Goal: Transaction & Acquisition: Purchase product/service

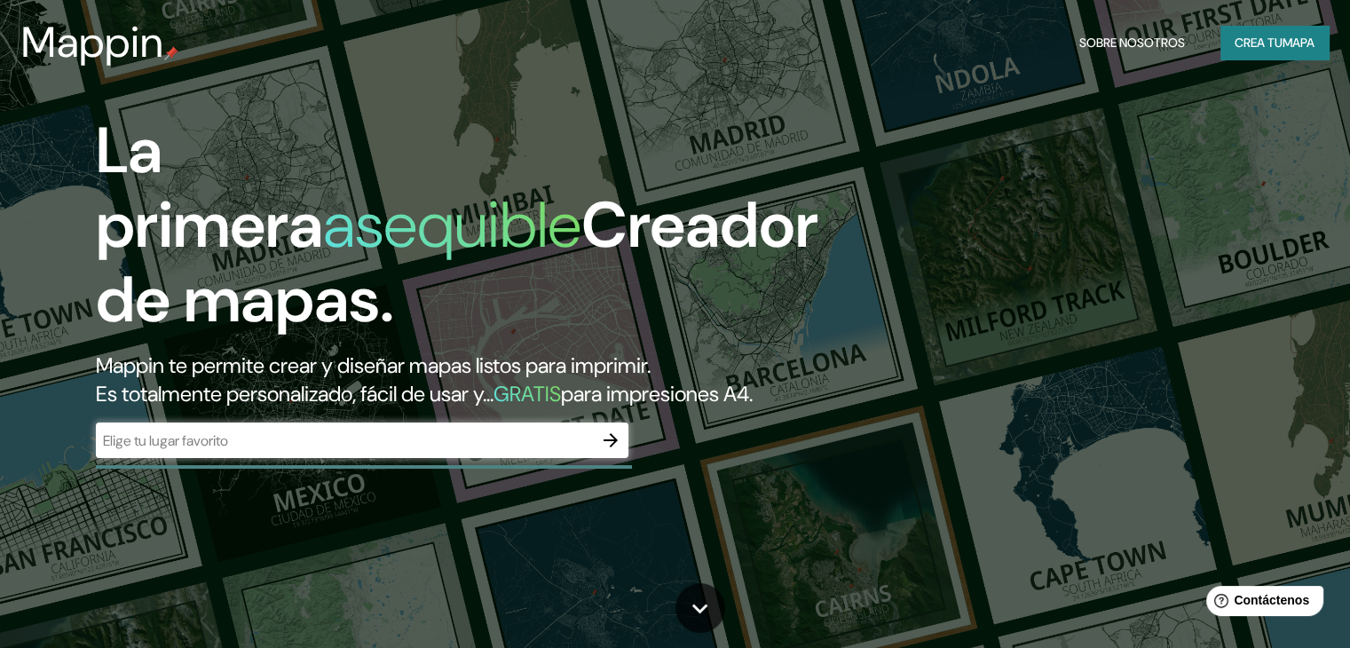
click at [494, 458] on div "​" at bounding box center [362, 441] width 533 height 36
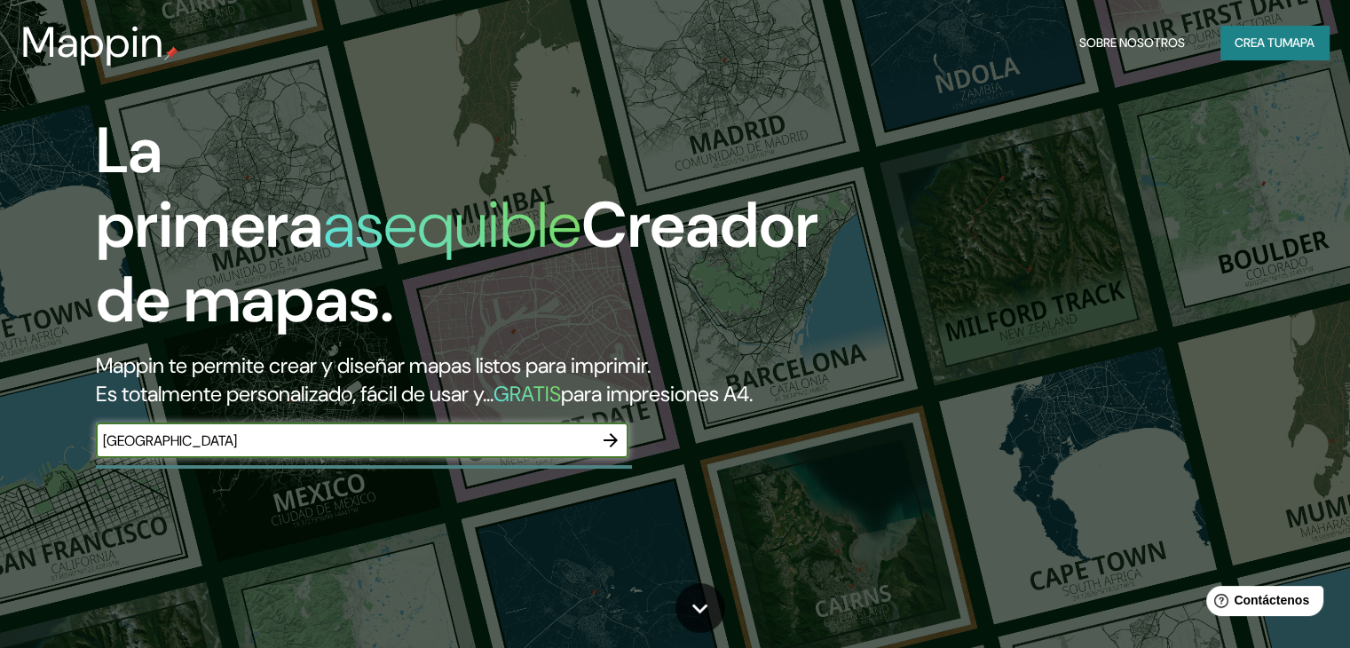
type input "[GEOGRAPHIC_DATA]"
click at [611, 447] on icon "button" at bounding box center [611, 440] width 14 height 14
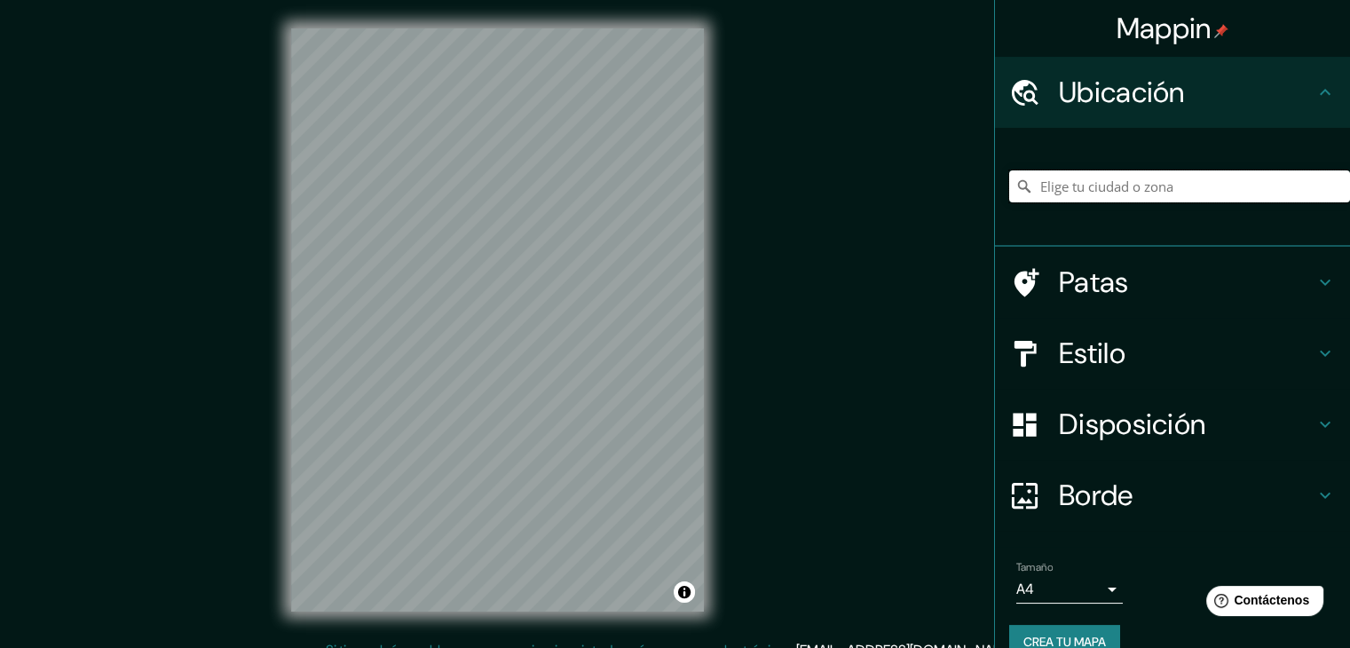
click at [1138, 190] on input "Elige tu ciudad o zona" at bounding box center [1179, 186] width 341 height 32
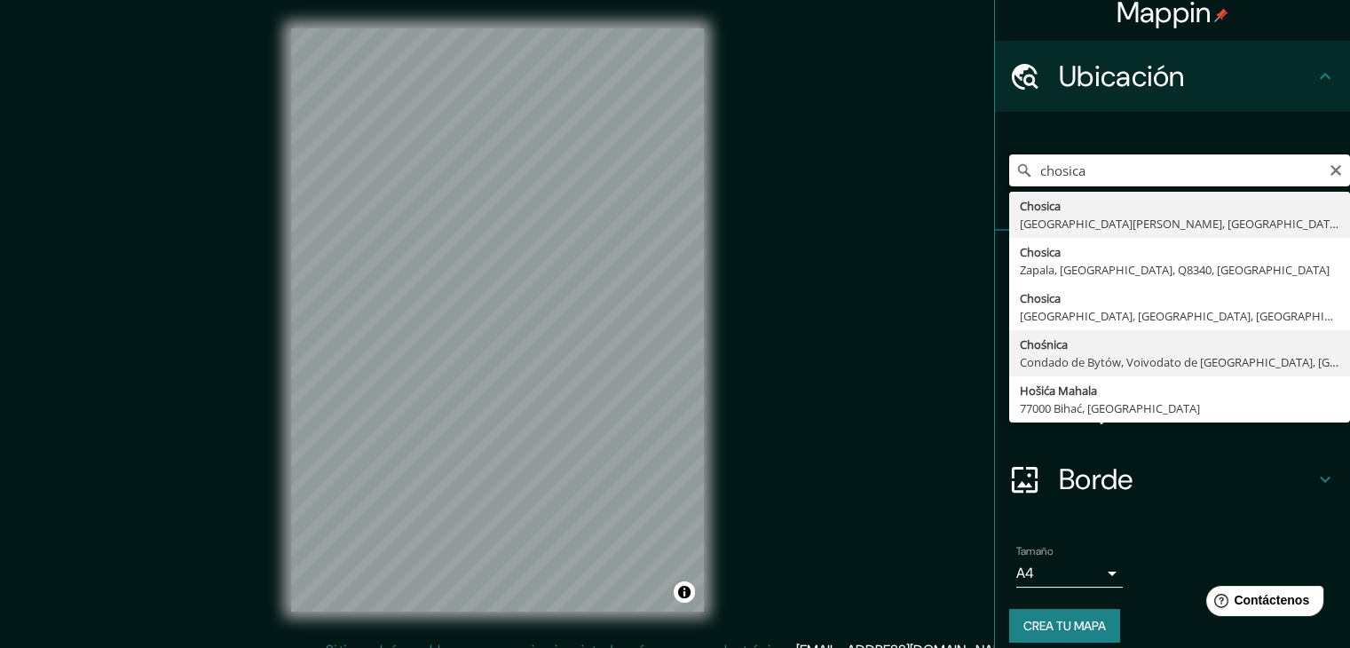
scroll to position [31, 0]
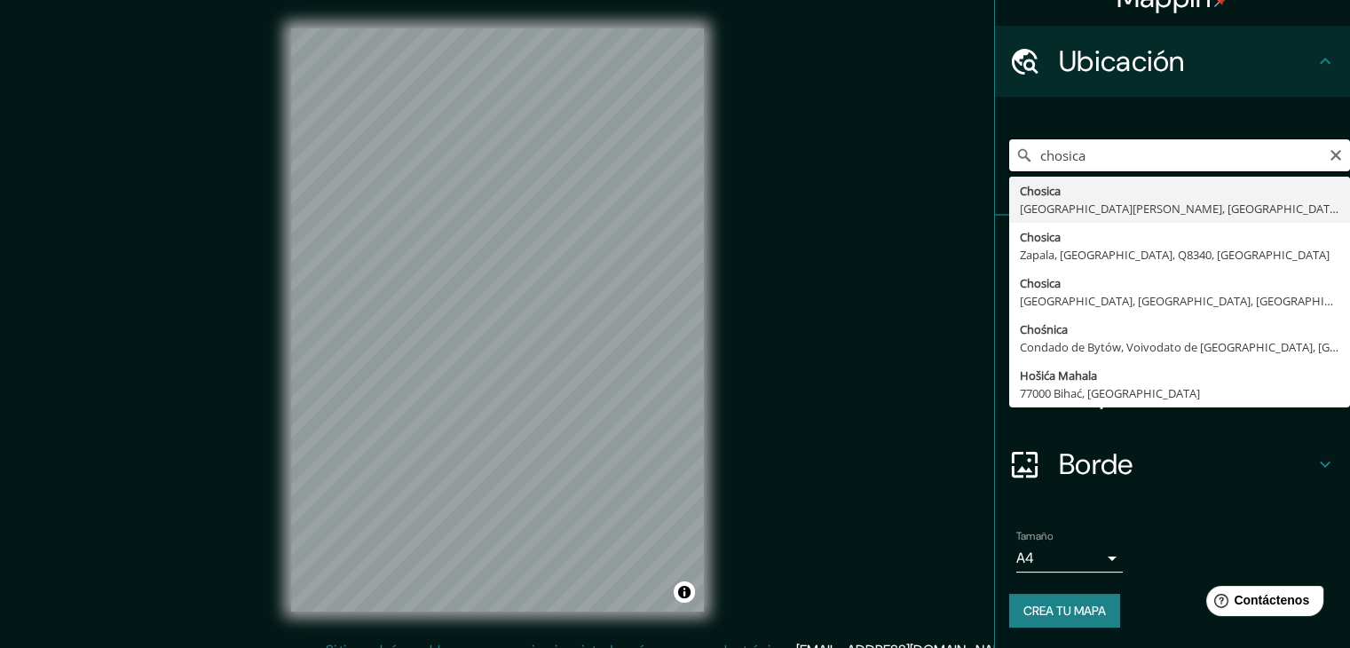
click at [1151, 159] on input "chosica" at bounding box center [1179, 155] width 341 height 32
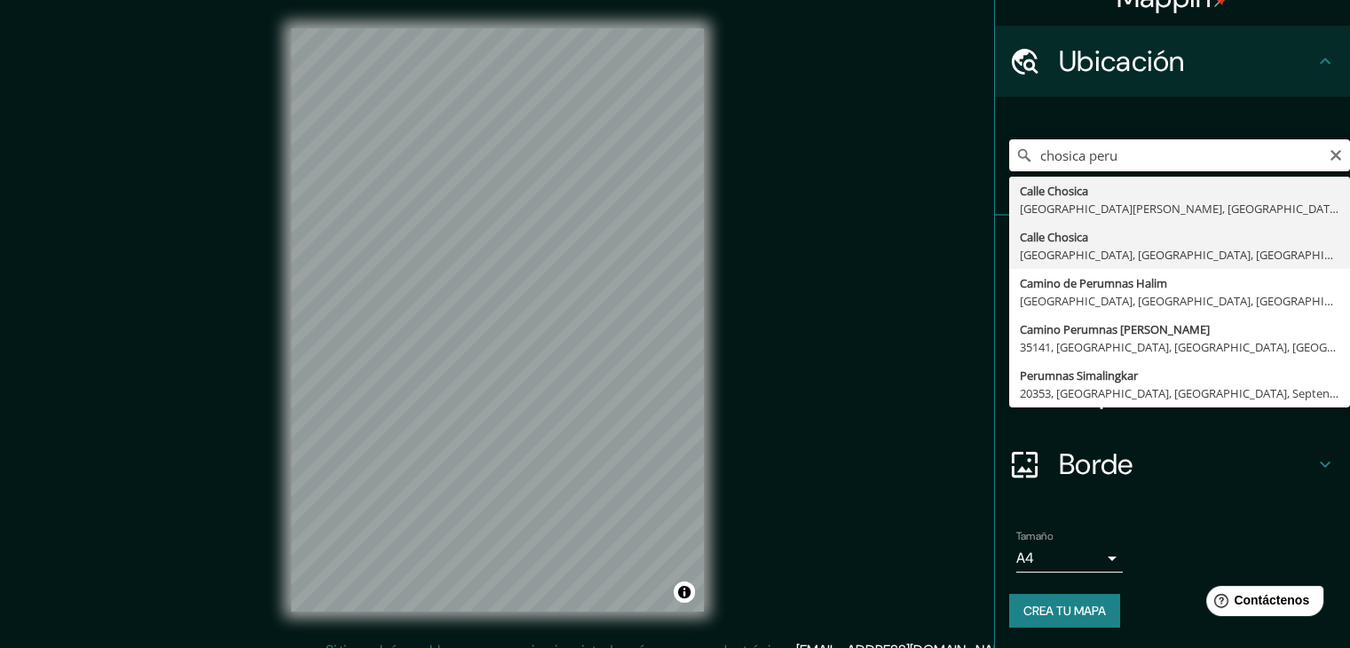
type input "[GEOGRAPHIC_DATA], [GEOGRAPHIC_DATA], [GEOGRAPHIC_DATA], [GEOGRAPHIC_DATA]"
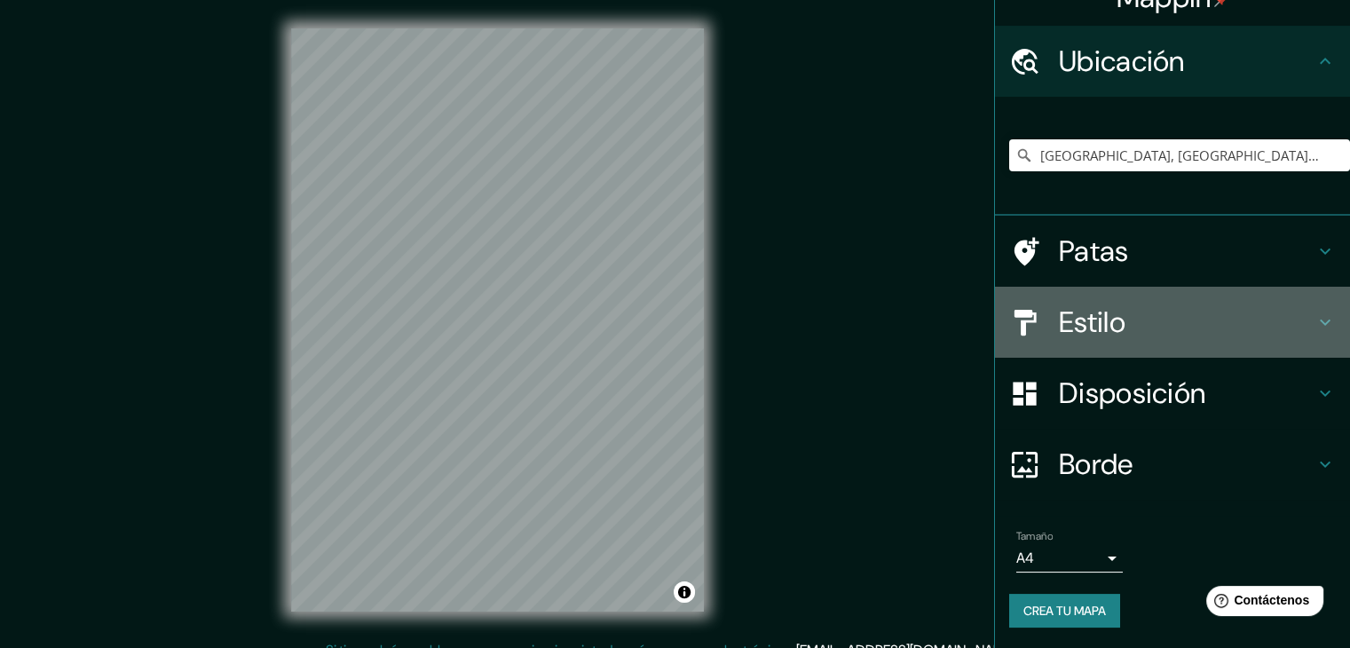
click at [1300, 323] on h4 "Estilo" at bounding box center [1187, 323] width 256 height 36
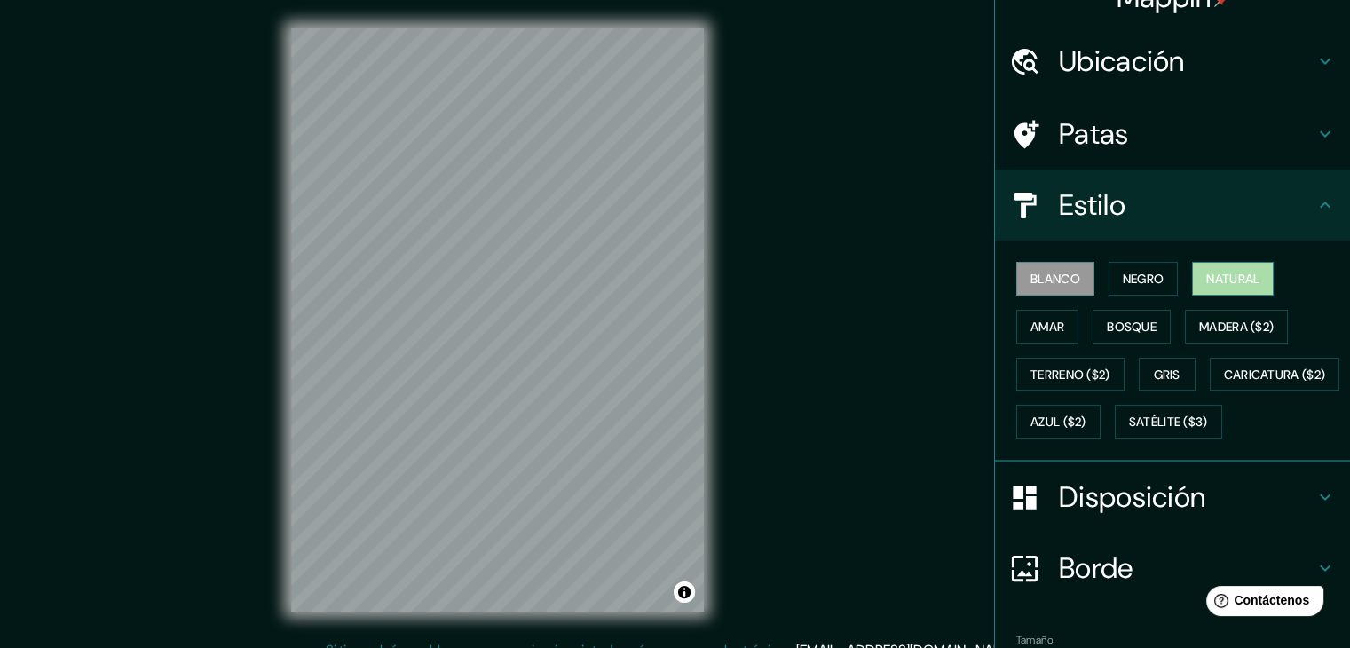
click at [1227, 282] on font "Natural" at bounding box center [1233, 279] width 53 height 16
click at [1127, 336] on font "Bosque" at bounding box center [1132, 326] width 50 height 23
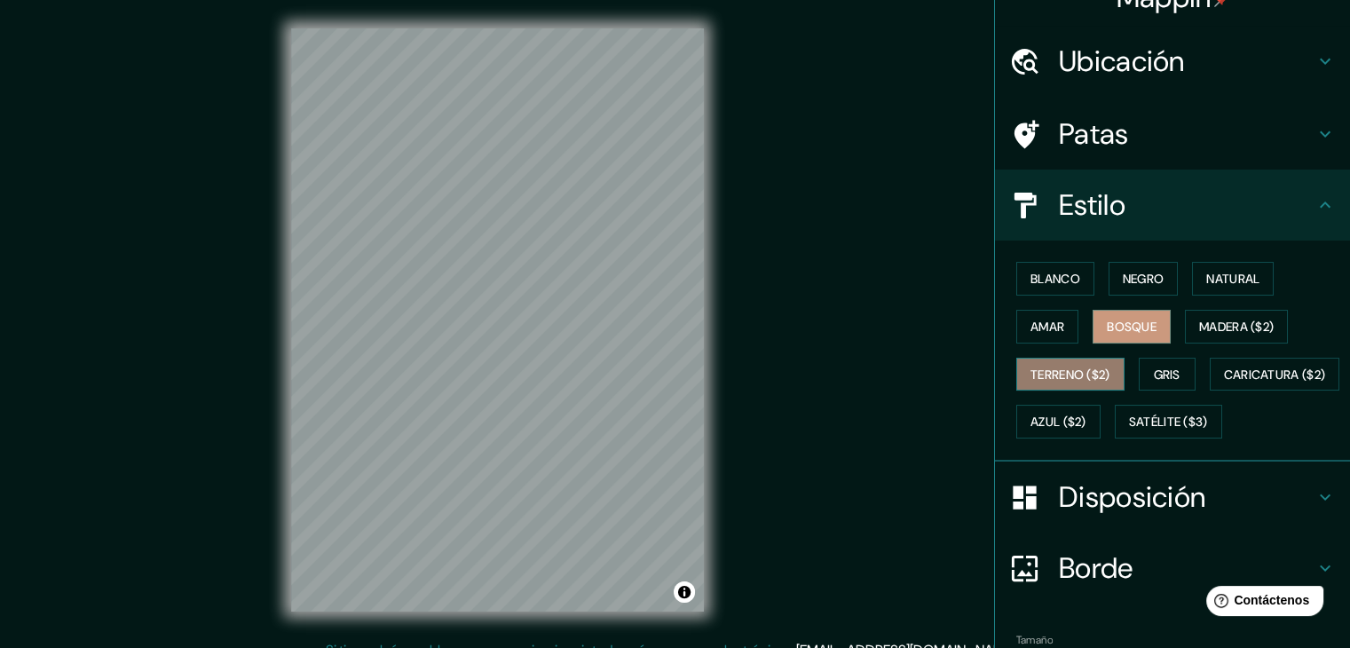
click at [1031, 374] on font "Terreno ($2)" at bounding box center [1071, 375] width 80 height 16
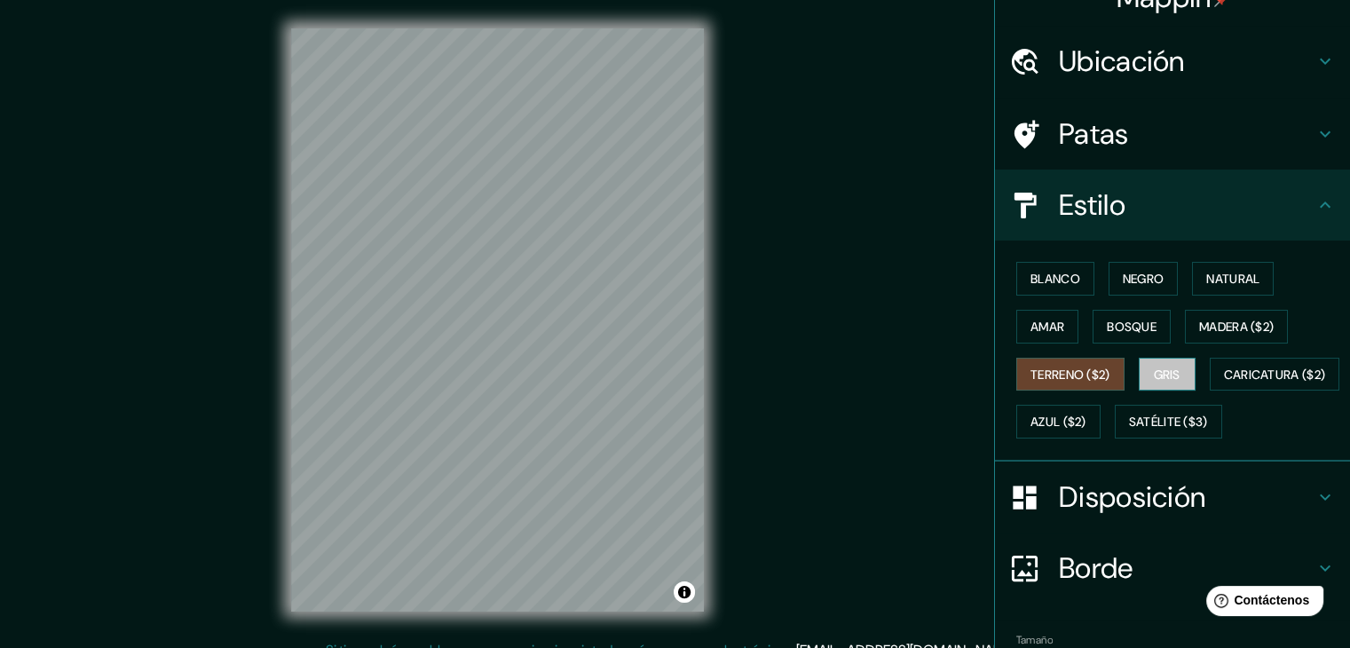
click at [1175, 363] on button "Gris" at bounding box center [1167, 375] width 57 height 34
click at [1044, 328] on font "Amar" at bounding box center [1048, 327] width 34 height 16
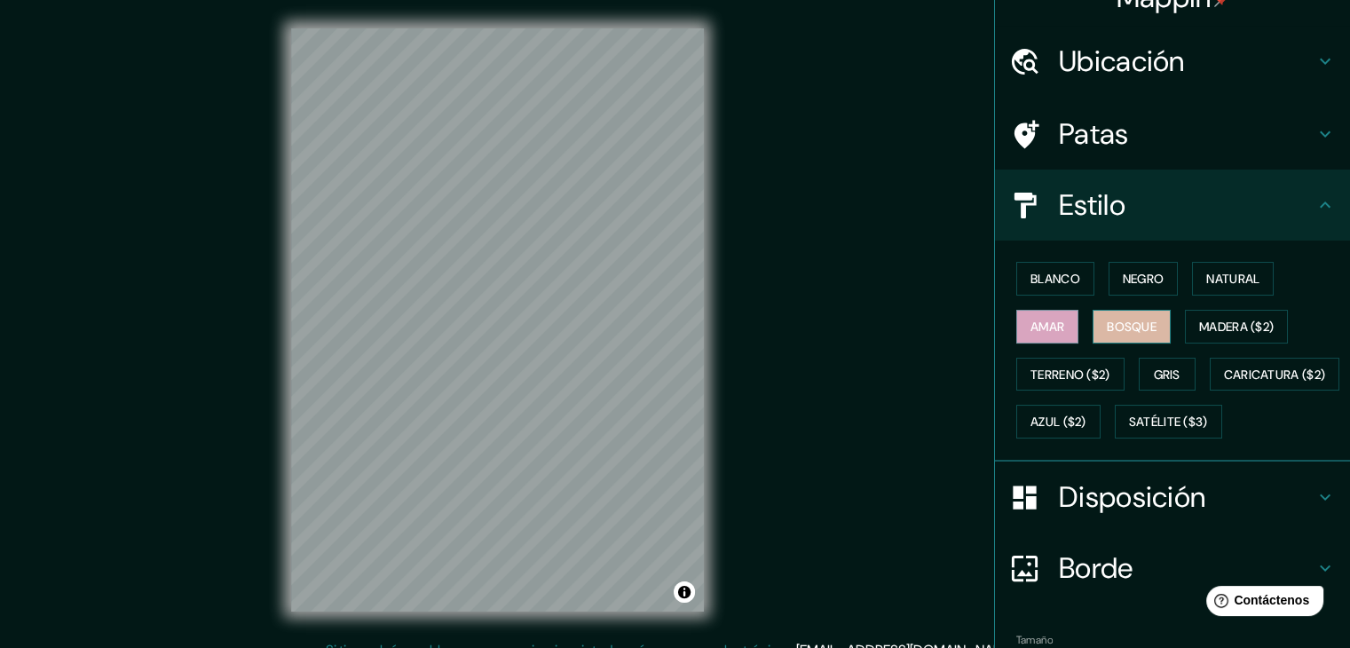
click at [1120, 321] on font "Bosque" at bounding box center [1132, 327] width 50 height 16
click at [1123, 283] on font "Negro" at bounding box center [1144, 279] width 42 height 16
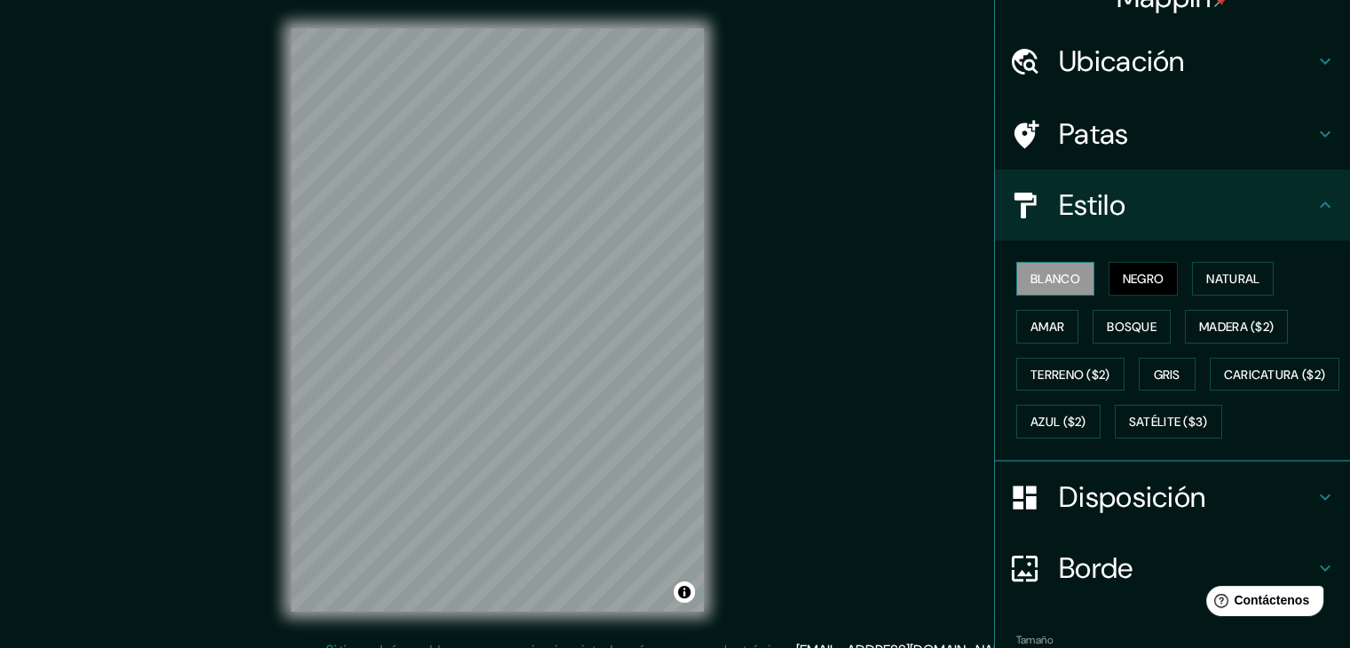
click at [1067, 277] on font "Blanco" at bounding box center [1056, 279] width 50 height 16
click at [1225, 275] on font "Natural" at bounding box center [1233, 279] width 53 height 16
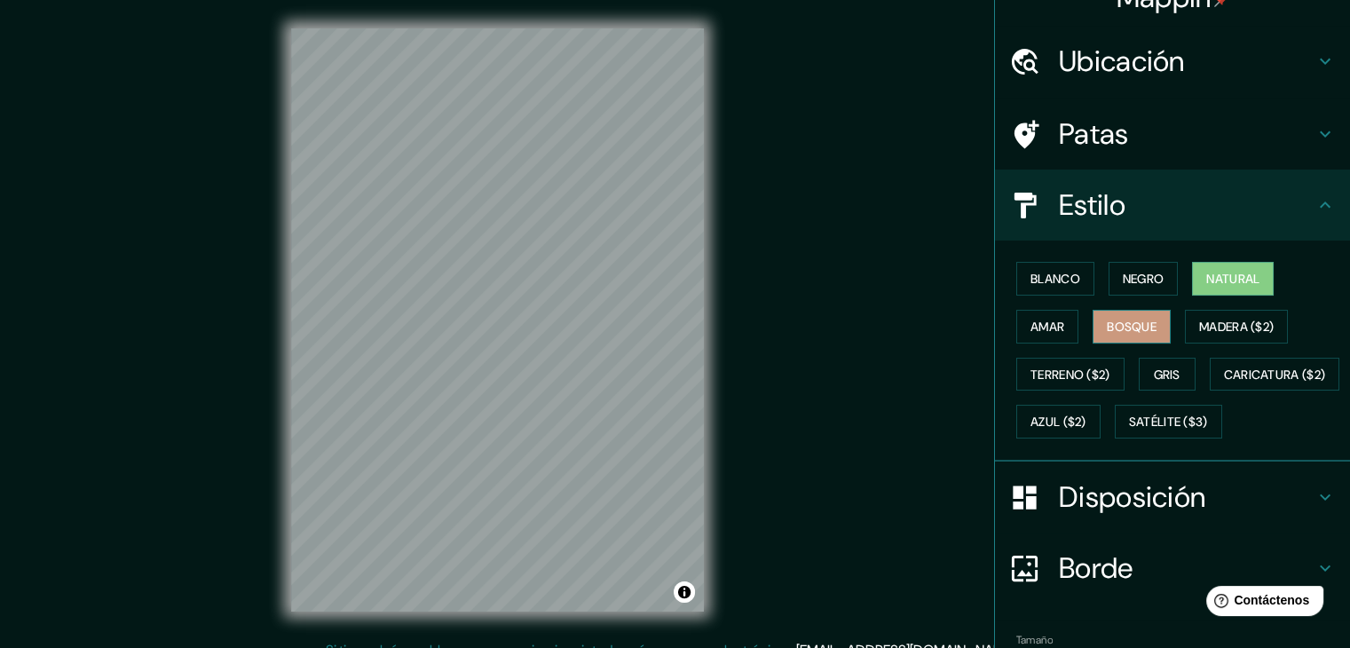
click at [1135, 330] on font "Bosque" at bounding box center [1132, 327] width 50 height 16
click at [1035, 321] on font "Amar" at bounding box center [1048, 327] width 34 height 16
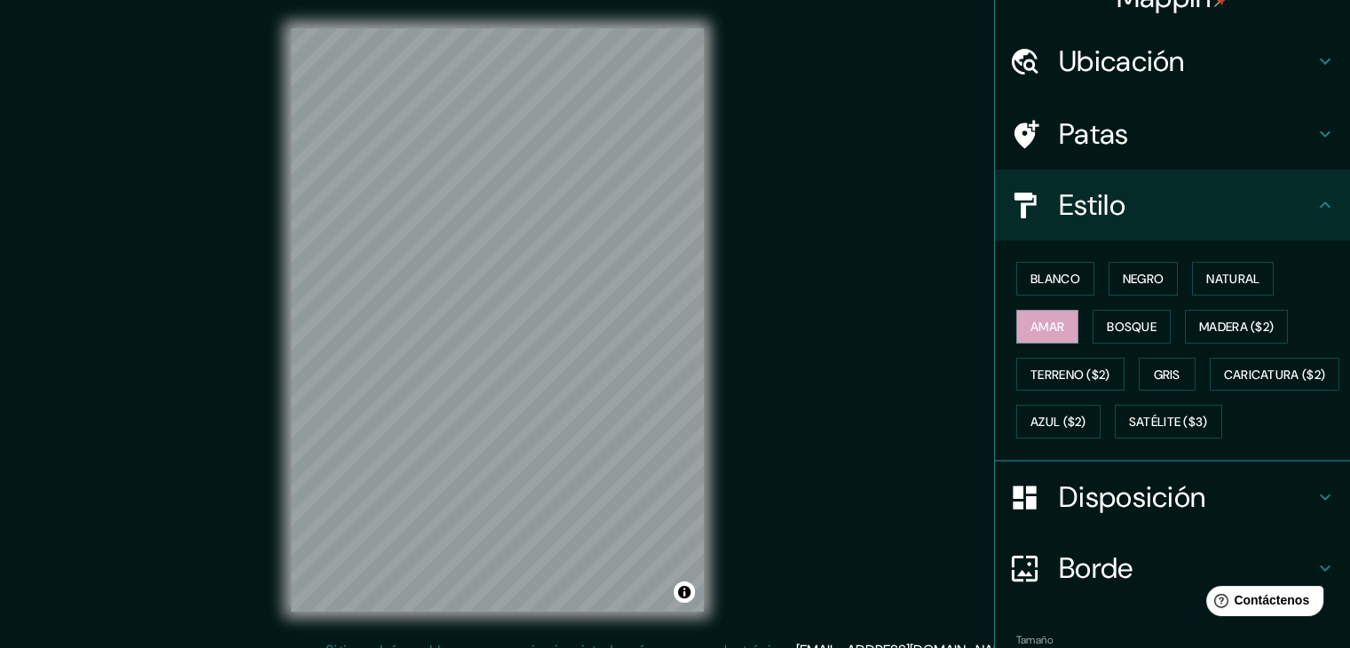
click at [1198, 51] on h4 "Ubicación" at bounding box center [1187, 62] width 256 height 36
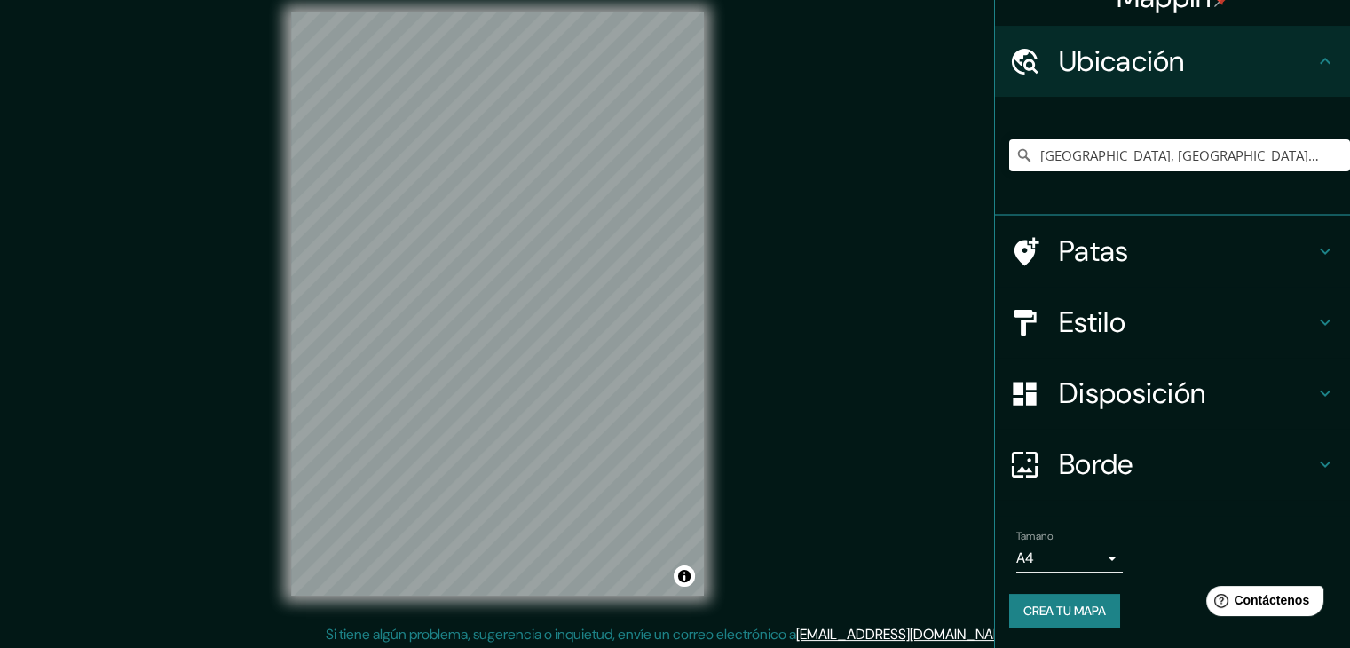
scroll to position [20, 0]
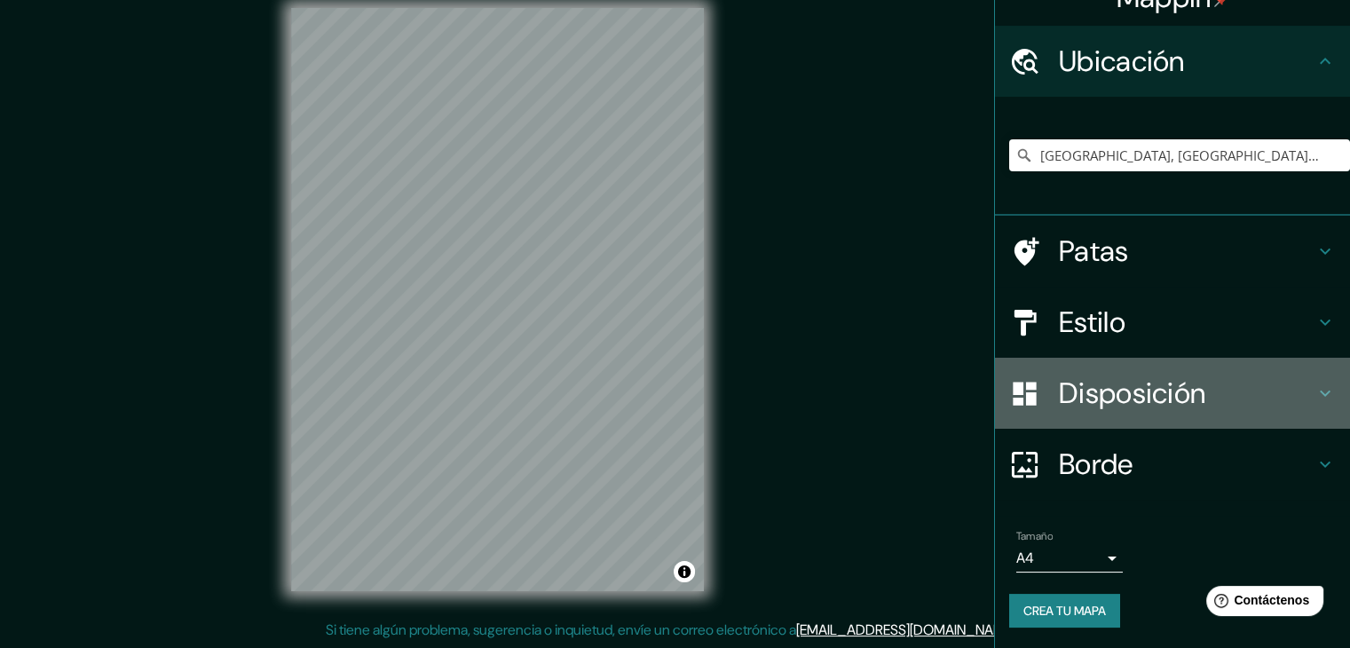
click at [1131, 368] on div "Disposición" at bounding box center [1172, 393] width 355 height 71
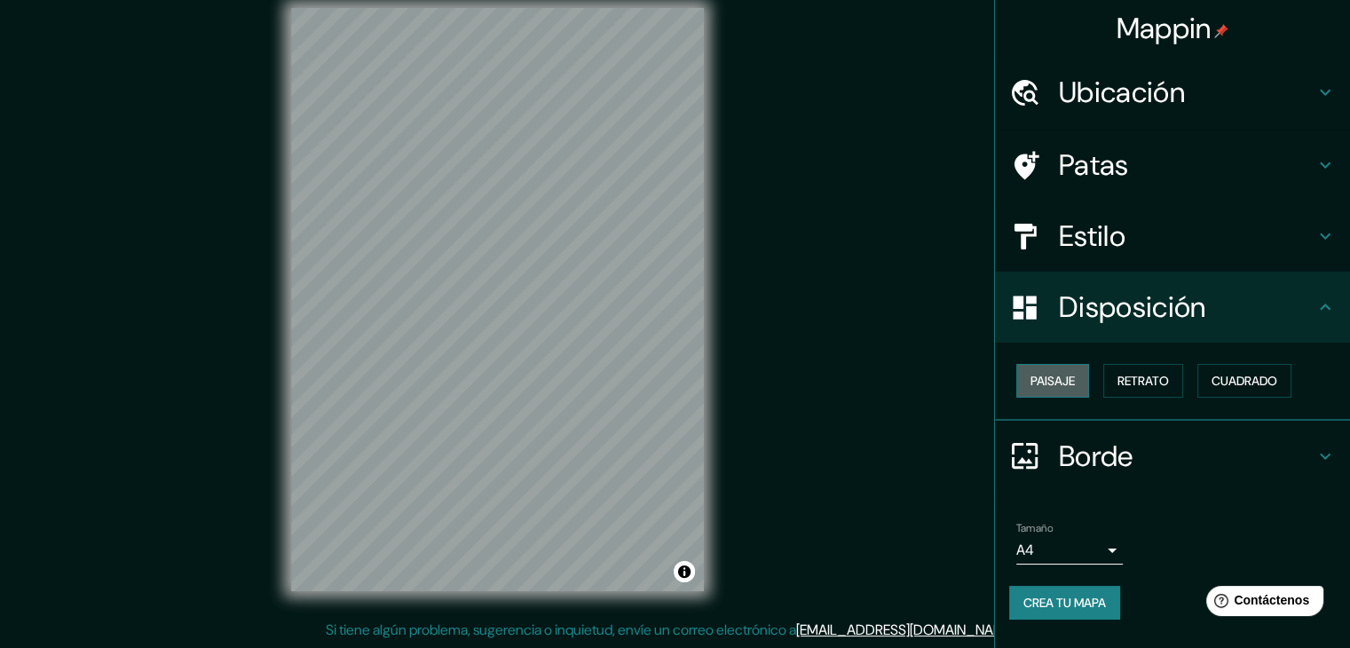
click at [1039, 376] on font "Paisaje" at bounding box center [1053, 381] width 44 height 16
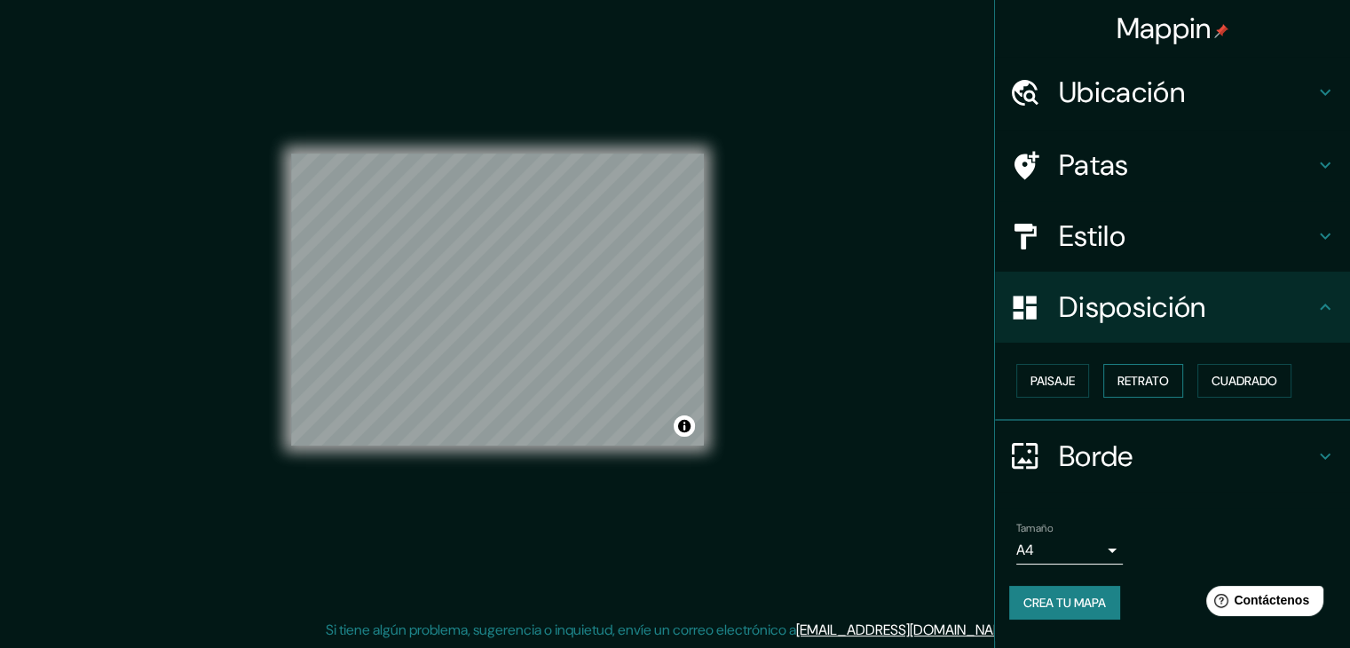
click at [1160, 391] on font "Retrato" at bounding box center [1143, 380] width 51 height 23
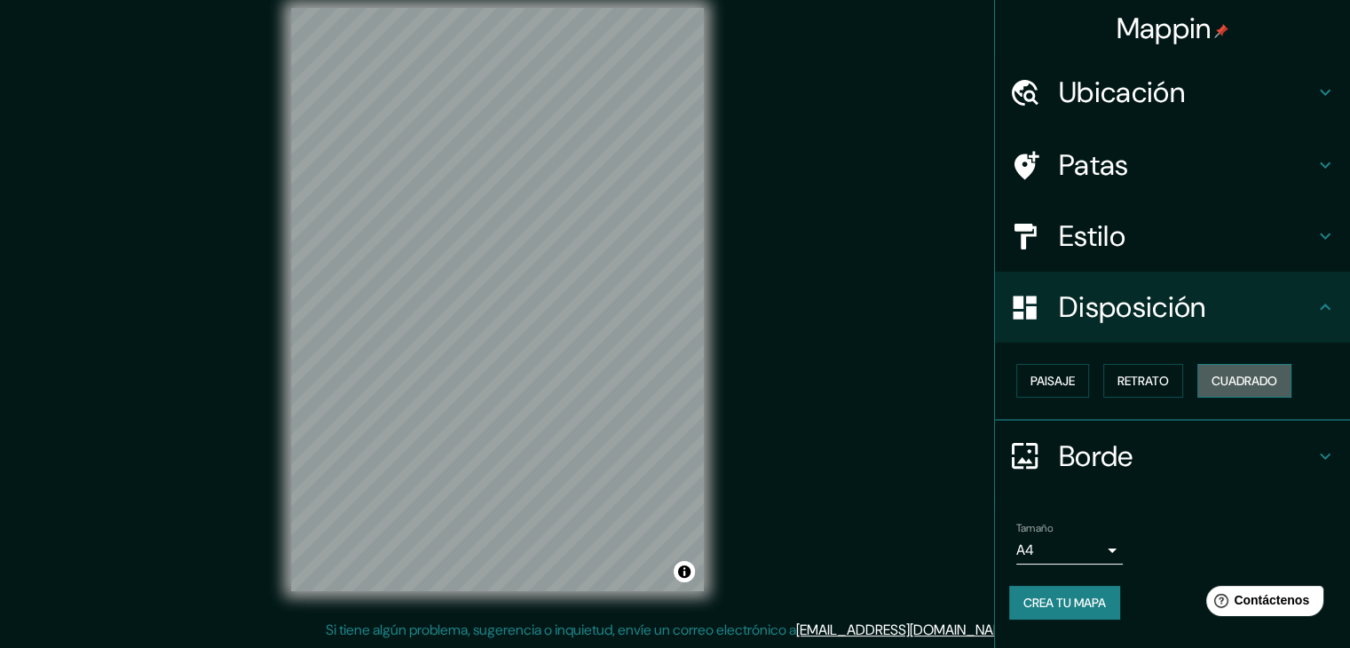
click at [1211, 378] on button "Cuadrado" at bounding box center [1245, 381] width 94 height 34
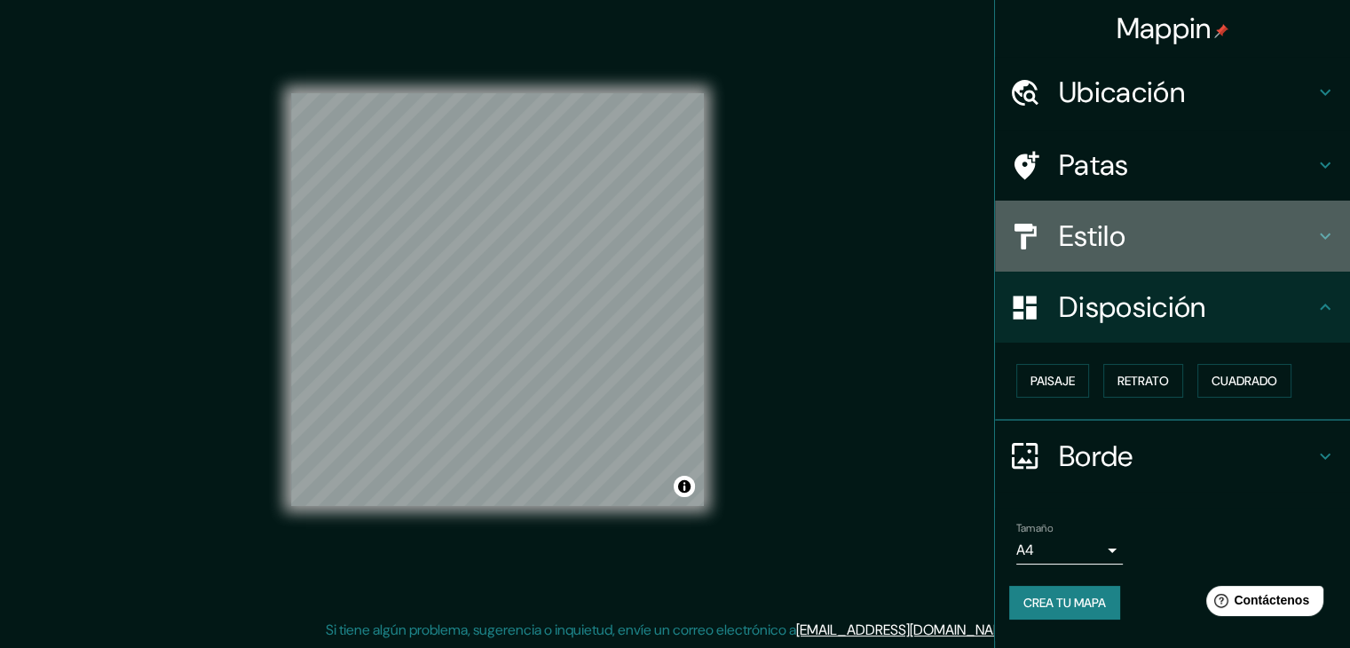
click at [1116, 246] on font "Estilo" at bounding box center [1092, 236] width 67 height 37
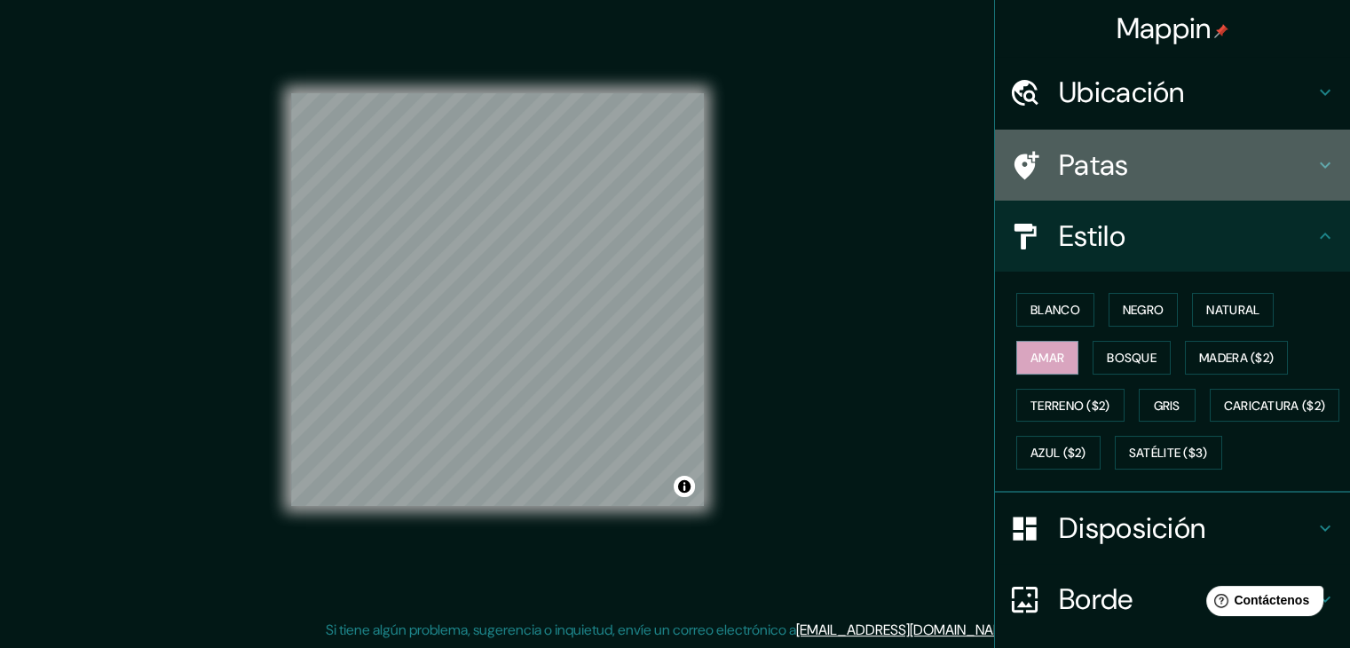
click at [1104, 193] on div "Patas" at bounding box center [1172, 165] width 355 height 71
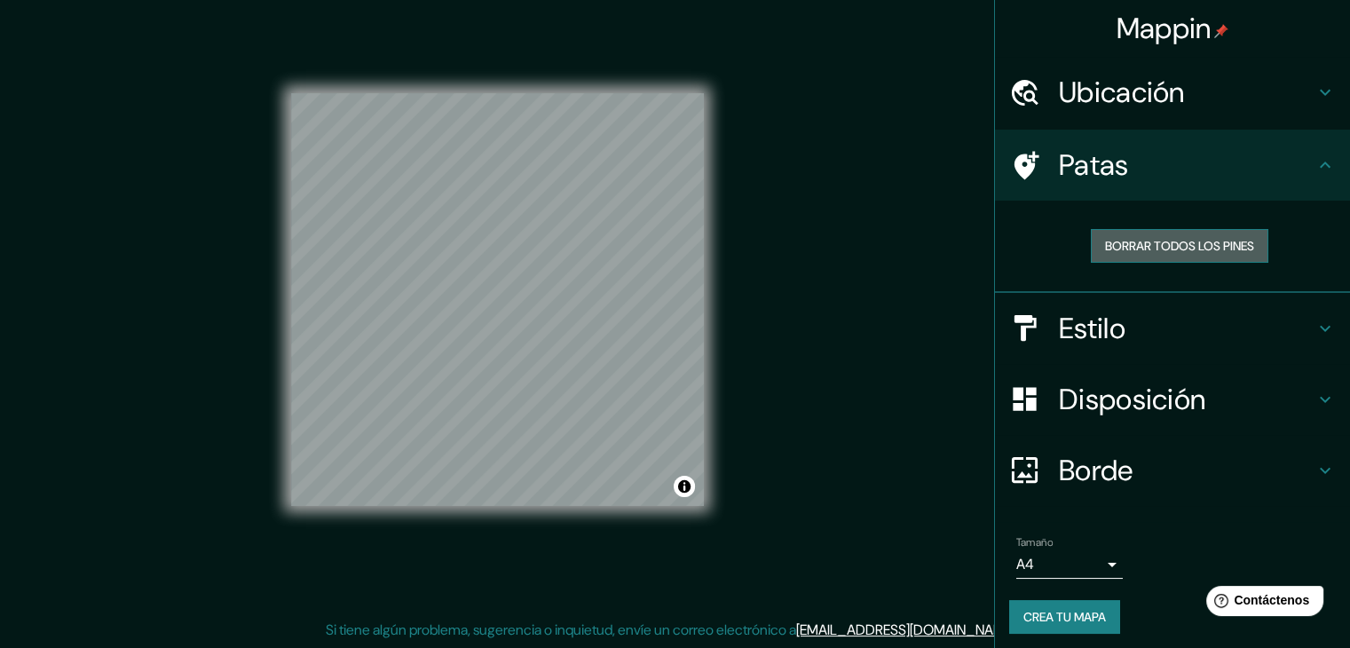
click at [1153, 246] on font "Borrar todos los pines" at bounding box center [1179, 246] width 149 height 16
click at [1082, 176] on font "Patas" at bounding box center [1094, 164] width 70 height 37
